Goal: Task Accomplishment & Management: Use online tool/utility

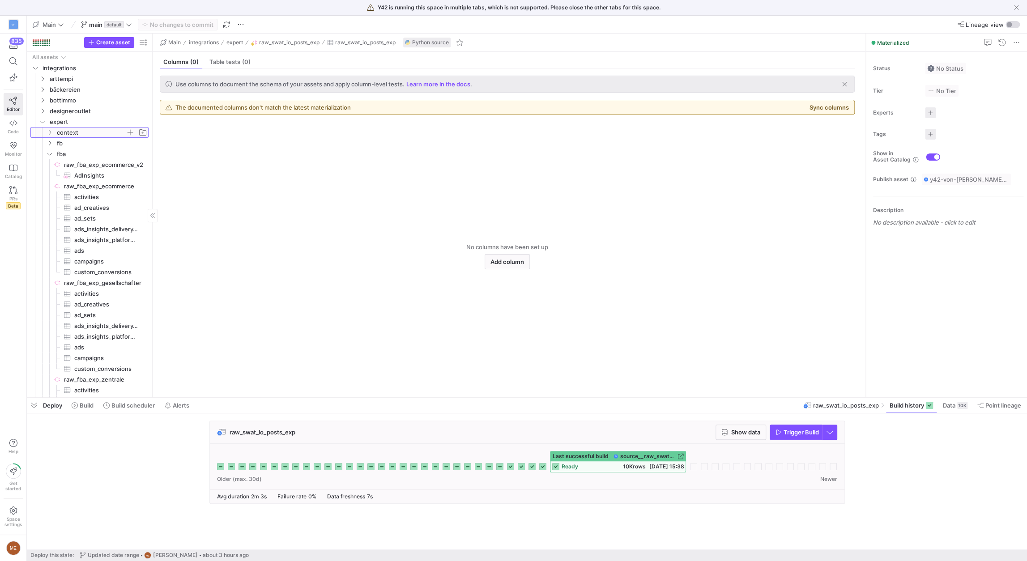
click at [52, 131] on icon "Press SPACE to select this row." at bounding box center [50, 132] width 6 height 5
click at [85, 153] on span "raw_exp_product_feed​​​​​​​​​" at bounding box center [106, 154] width 64 height 10
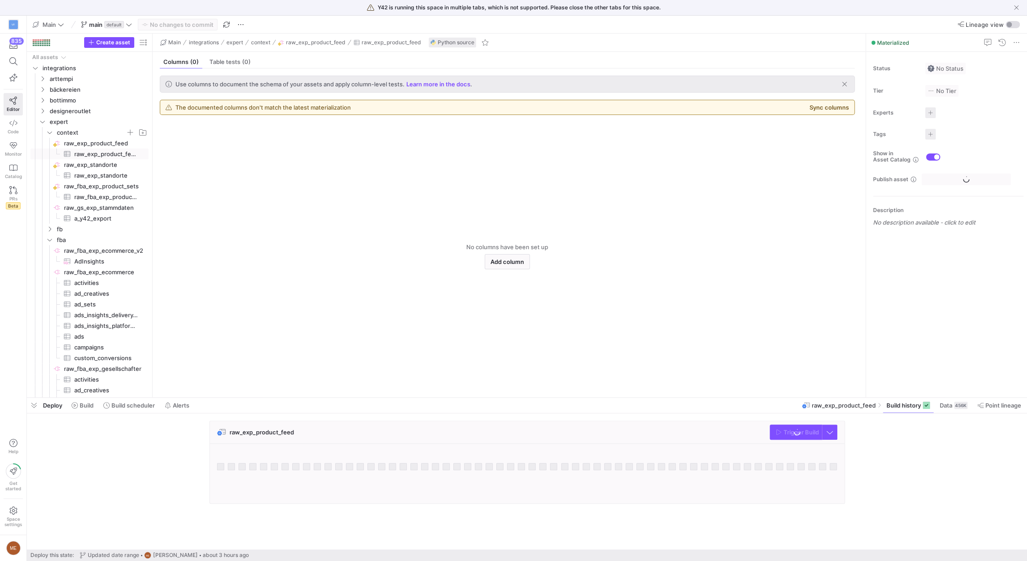
click at [883, 430] on div "raw_exp_product_feed Trigger Build" at bounding box center [525, 465] width 997 height 89
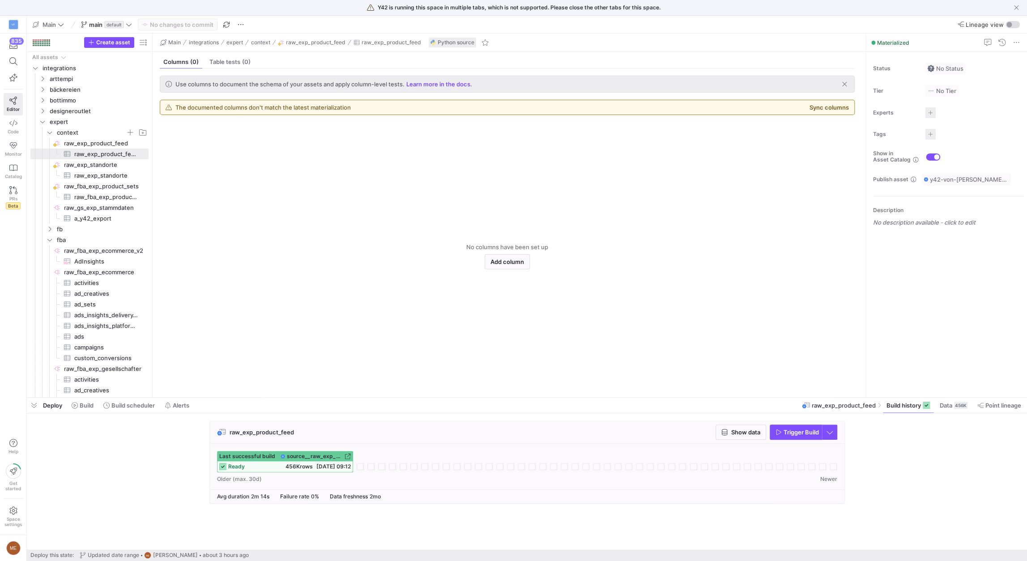
click at [790, 437] on span "button" at bounding box center [795, 432] width 51 height 14
click at [881, 459] on div "raw_exp_product_feed Show data Trigger Build Last successful build source__raw_…" at bounding box center [525, 465] width 997 height 89
click at [193, 445] on div "raw_exp_product_feed Show data Trigger Build Last successful build source__raw_…" at bounding box center [525, 465] width 997 height 89
drag, startPoint x: 326, startPoint y: 441, endPoint x: 356, endPoint y: 439, distance: 30.0
click at [326, 441] on div "raw_exp_product_feed Show data Trigger Build" at bounding box center [527, 432] width 635 height 23
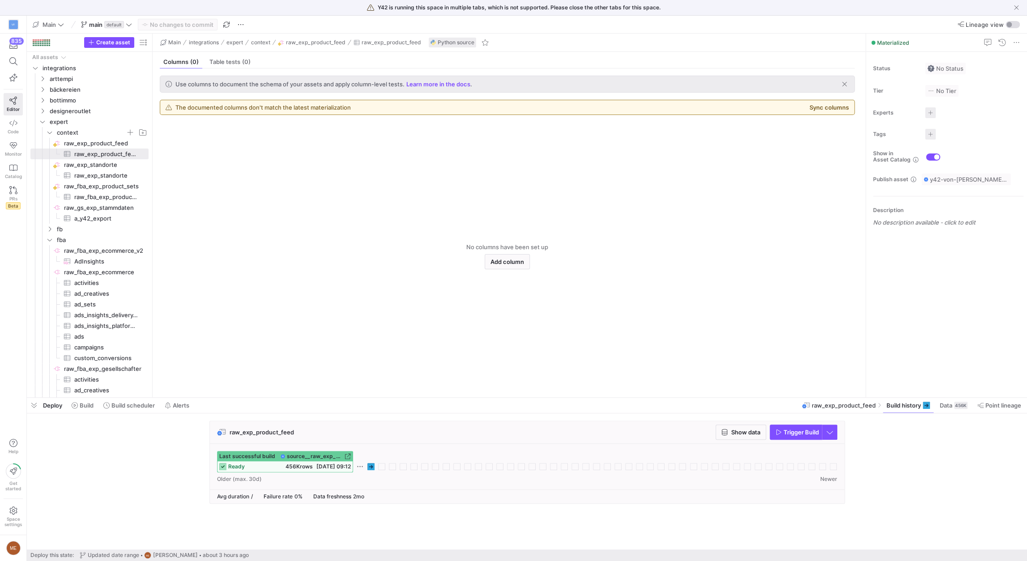
click at [370, 468] on icon at bounding box center [370, 466] width 7 height 7
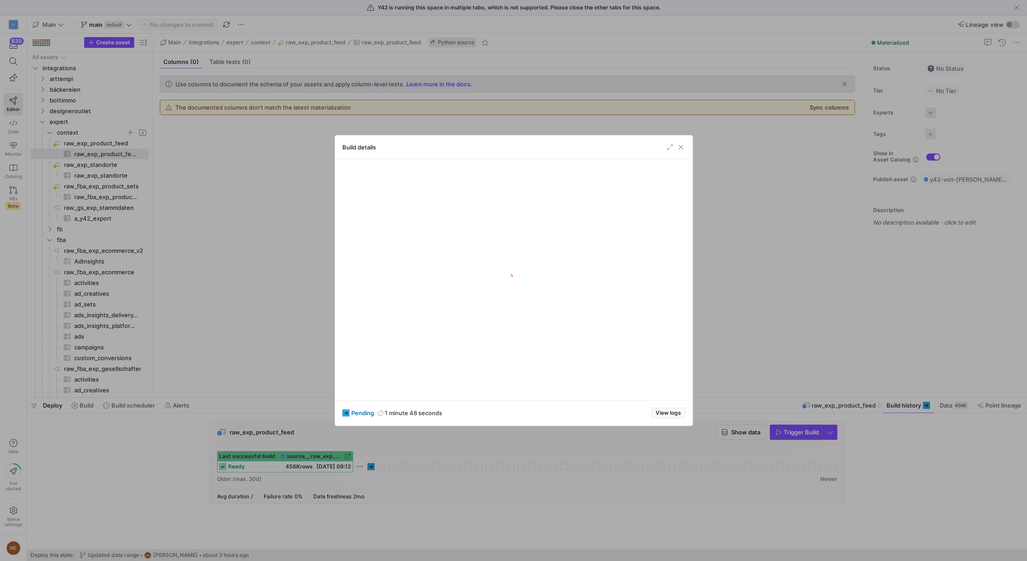
click at [669, 409] on span "button" at bounding box center [668, 413] width 33 height 10
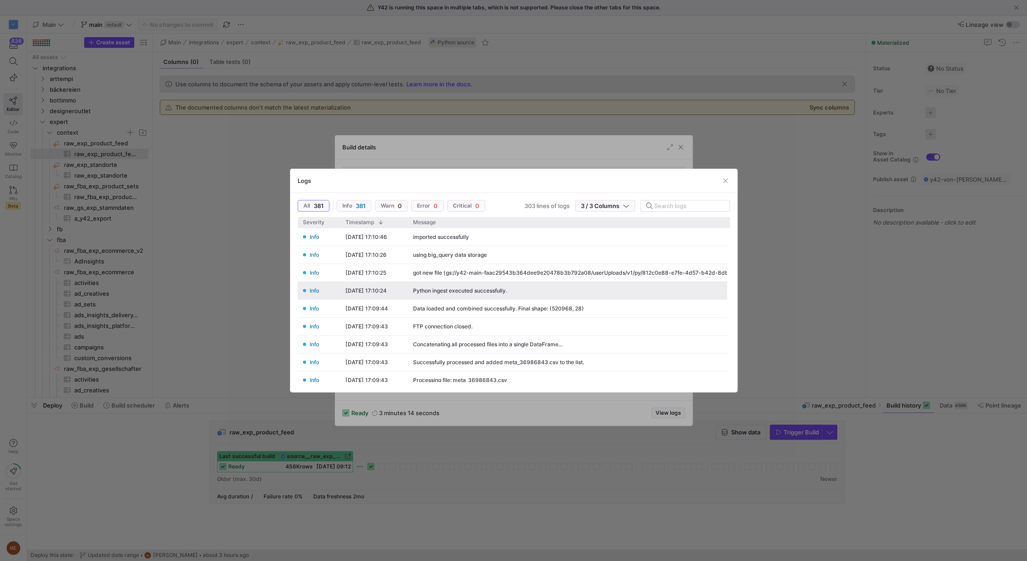
click at [910, 405] on div at bounding box center [513, 280] width 1027 height 561
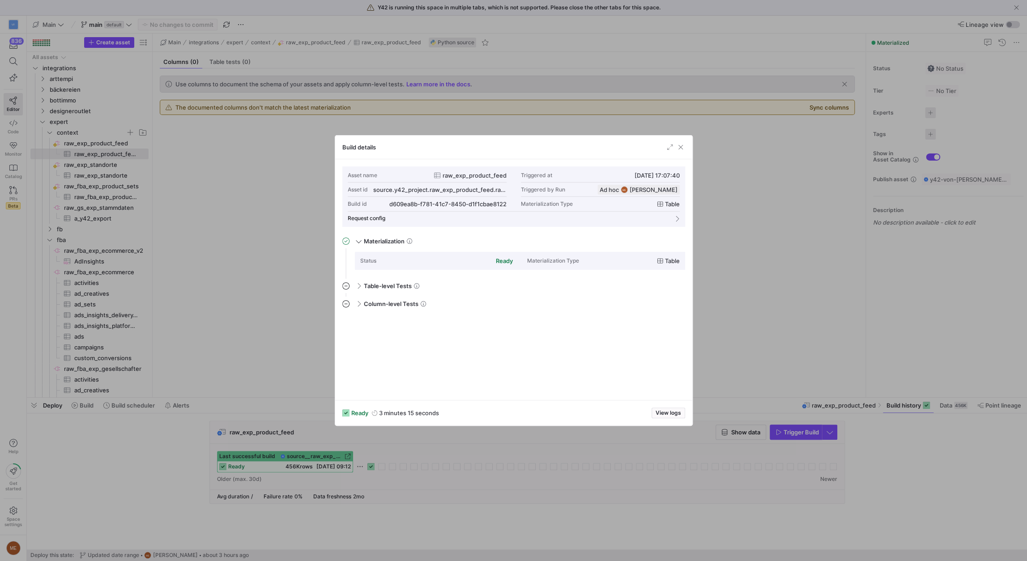
click at [926, 439] on div at bounding box center [513, 280] width 1027 height 561
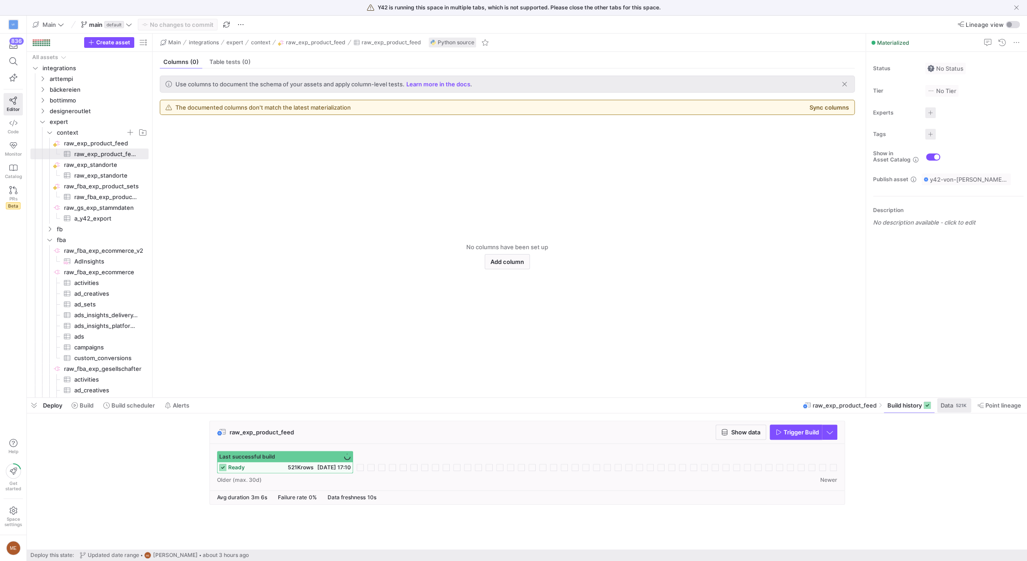
click at [955, 405] on div "521K" at bounding box center [961, 405] width 13 height 7
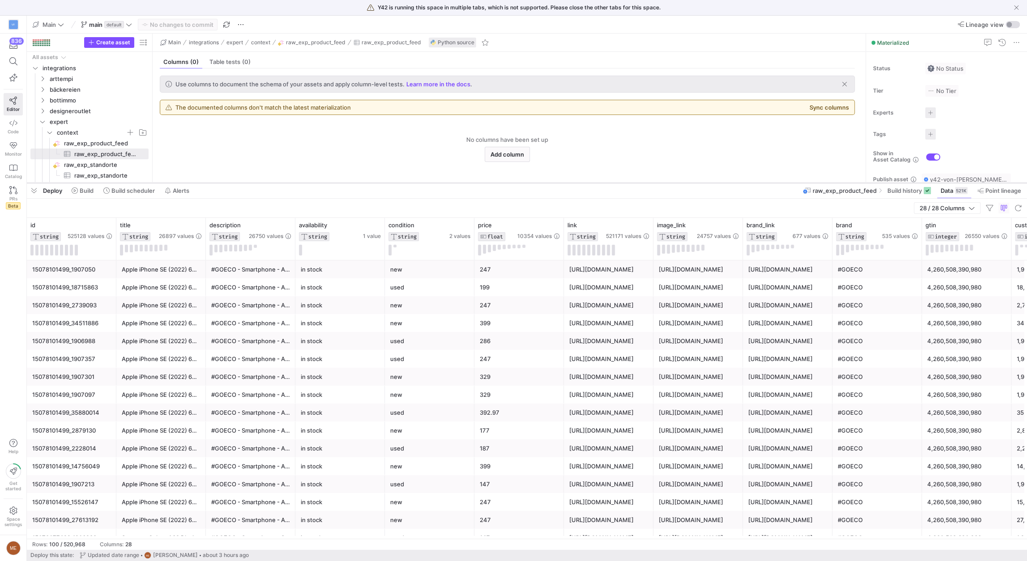
drag, startPoint x: 703, startPoint y: 373, endPoint x: 703, endPoint y: 182, distance: 190.6
click at [703, 182] on div at bounding box center [527, 183] width 1000 height 4
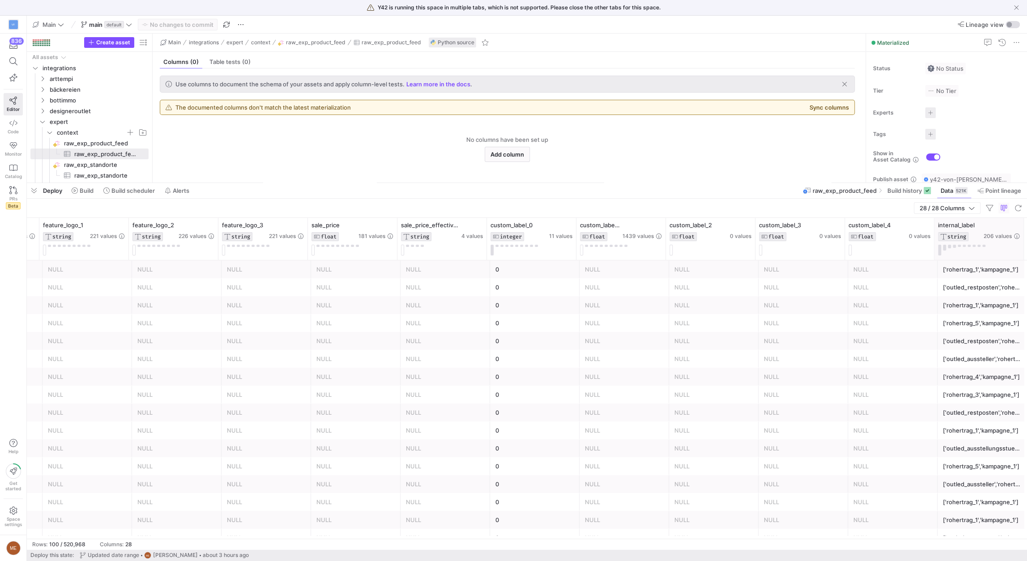
click at [1022, 243] on div at bounding box center [1024, 239] width 4 height 42
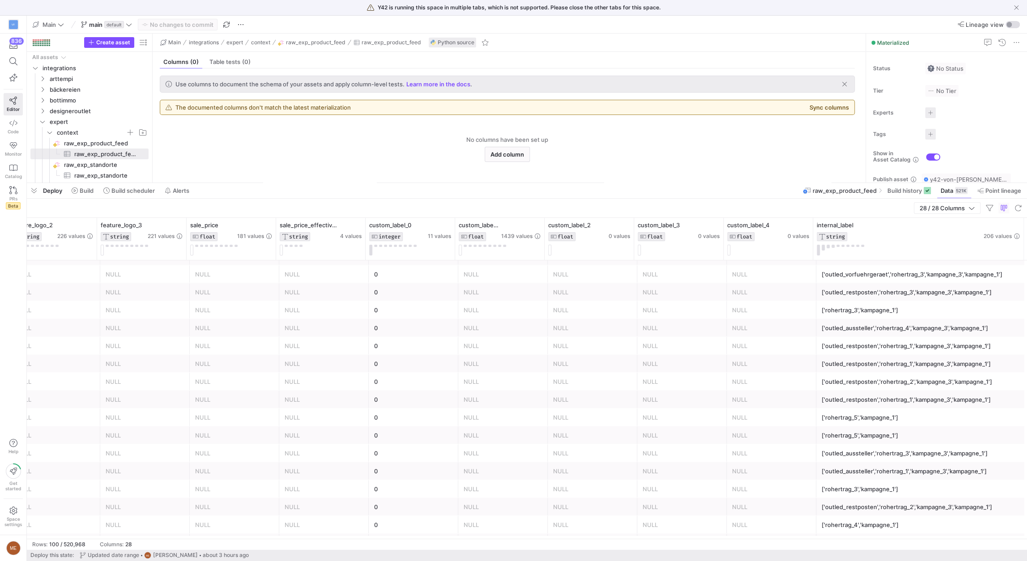
scroll to position [1532, 0]
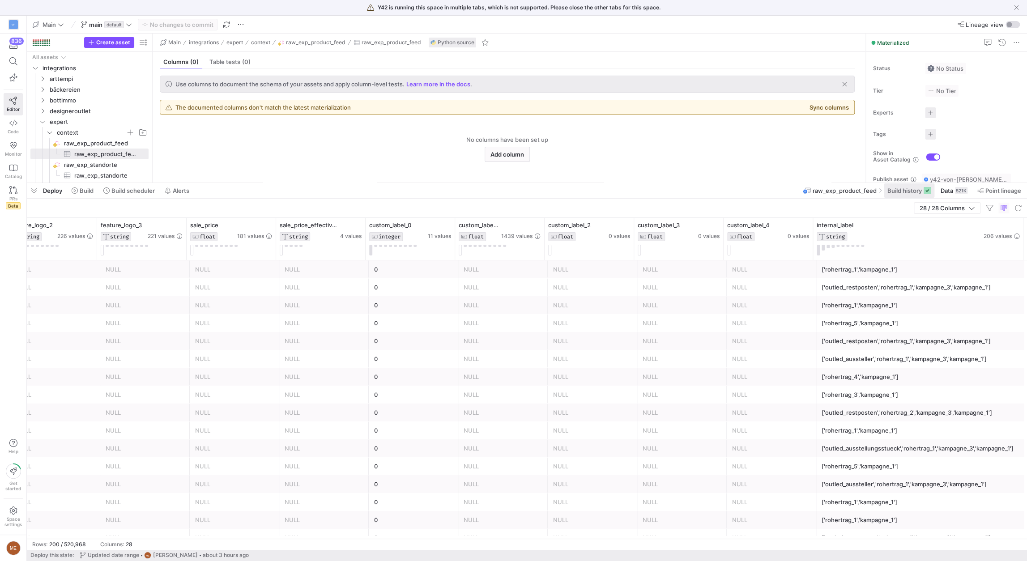
click at [889, 188] on span "Build history" at bounding box center [904, 190] width 34 height 7
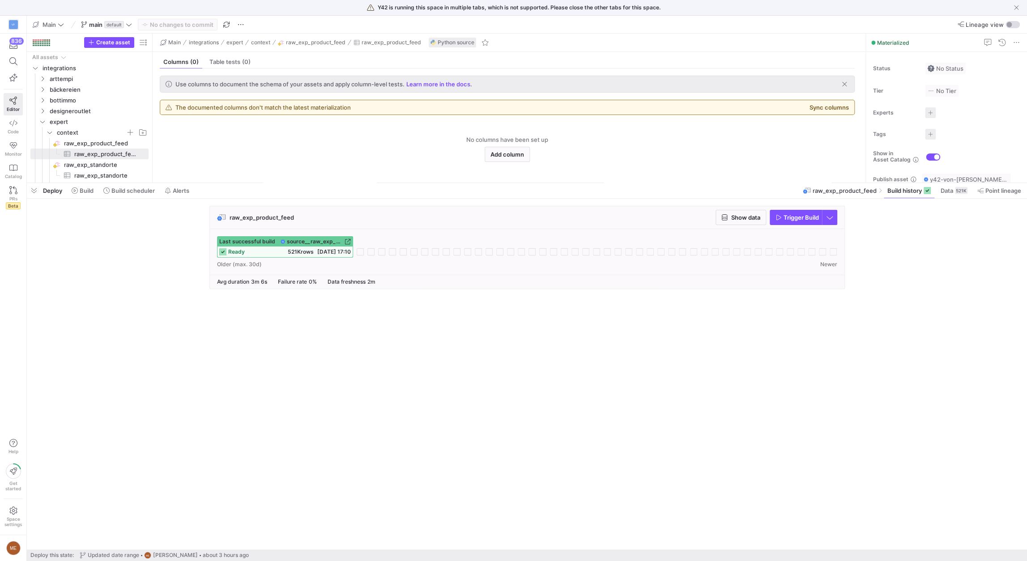
click at [337, 240] on span "source__raw_exp_product_feed__raw_exp_product_feed" at bounding box center [315, 242] width 56 height 6
click at [956, 188] on div "521K" at bounding box center [961, 190] width 13 height 7
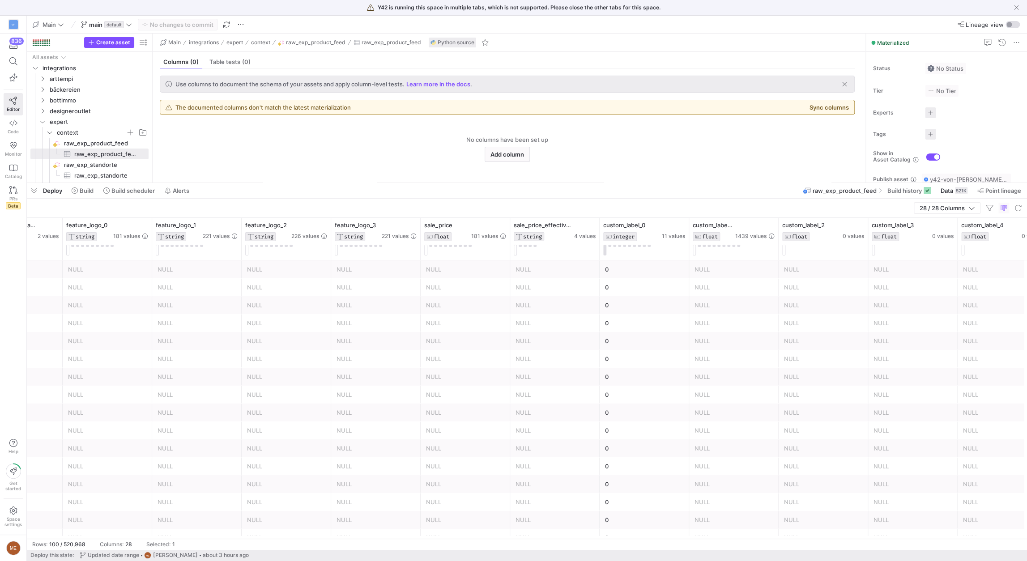
scroll to position [0, 1532]
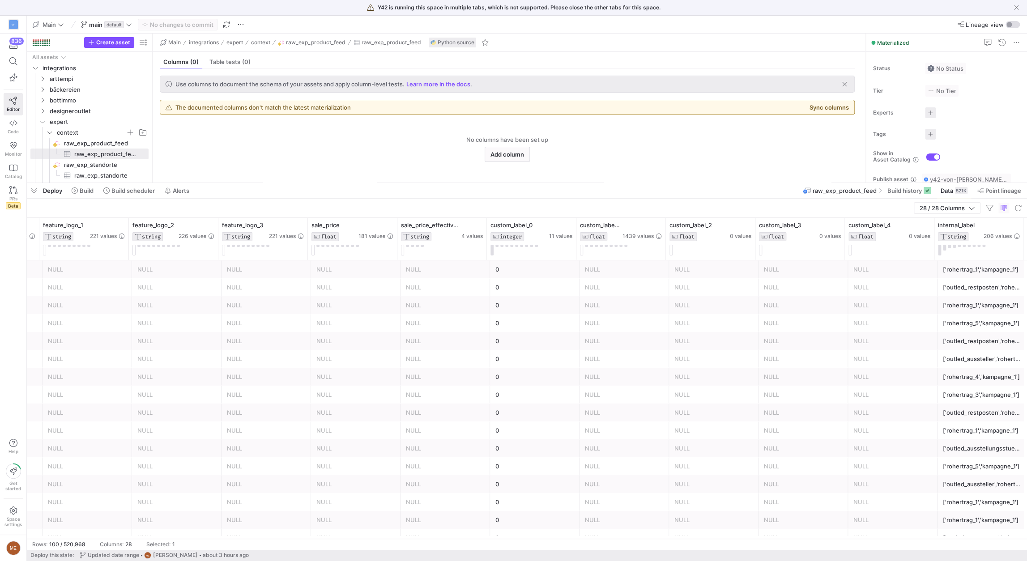
click at [938, 324] on div "['rohertrag_5','kampagne_1']" at bounding box center [982, 323] width 89 height 18
click at [971, 290] on div "['outled_restposten','rohertrag_1','kampagne_3','kampagne_1']" at bounding box center [982, 287] width 79 height 17
click at [896, 191] on span "Build history" at bounding box center [904, 190] width 34 height 7
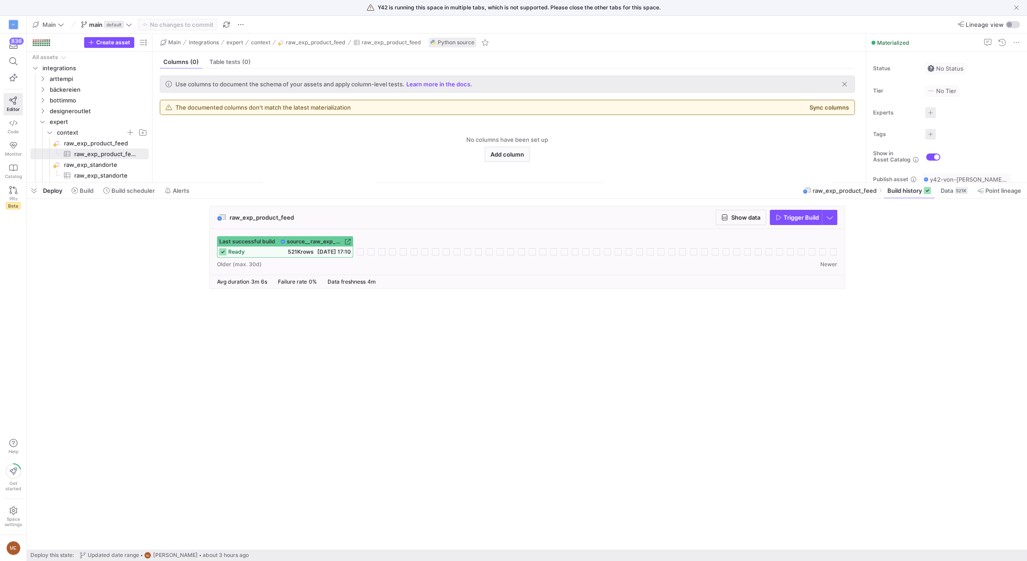
click at [342, 239] on span "source__raw_exp_product_feed__raw_exp_product_feed" at bounding box center [315, 242] width 56 height 6
